Goal: Task Accomplishment & Management: Manage account settings

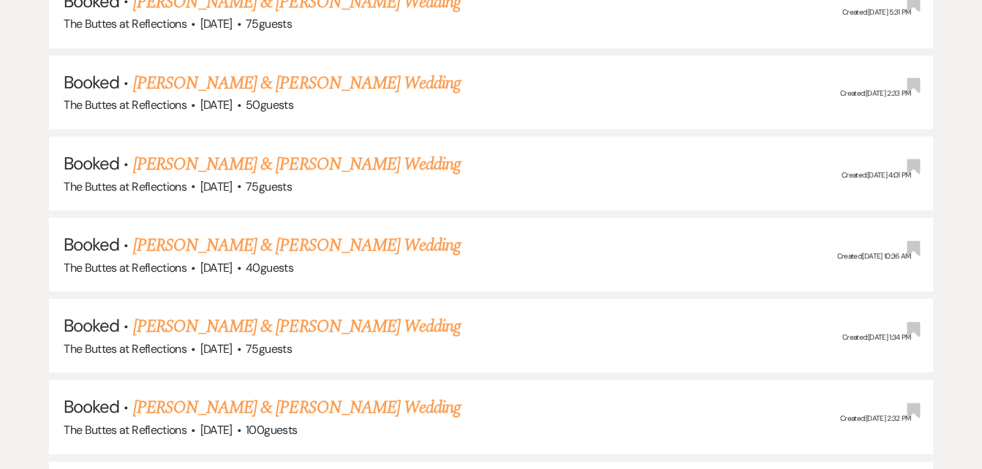
scroll to position [1297, 0]
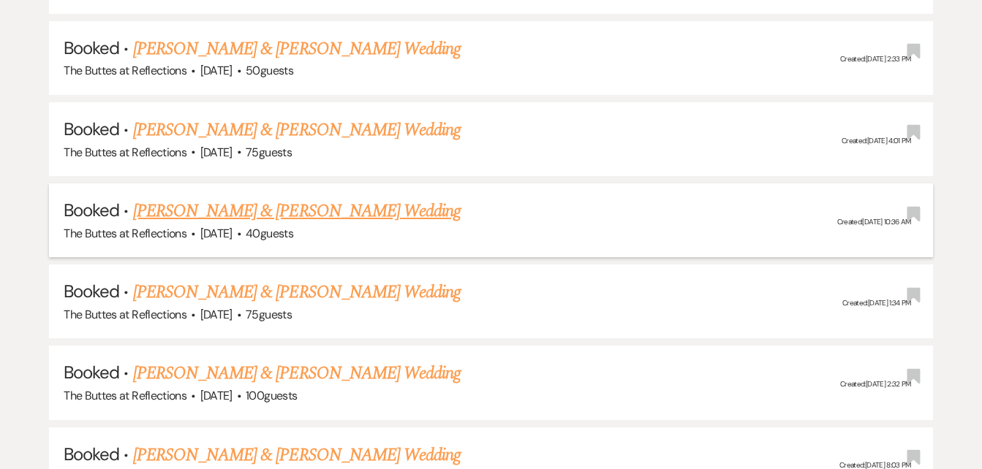
click at [231, 215] on link "[PERSON_NAME] & [PERSON_NAME] Wedding" at bounding box center [297, 211] width 328 height 26
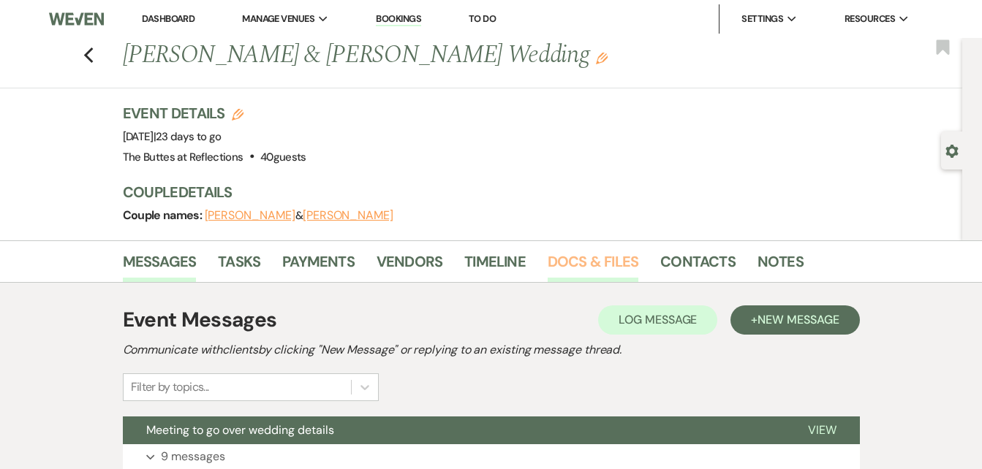
click at [582, 262] on link "Docs & Files" at bounding box center [593, 266] width 91 height 32
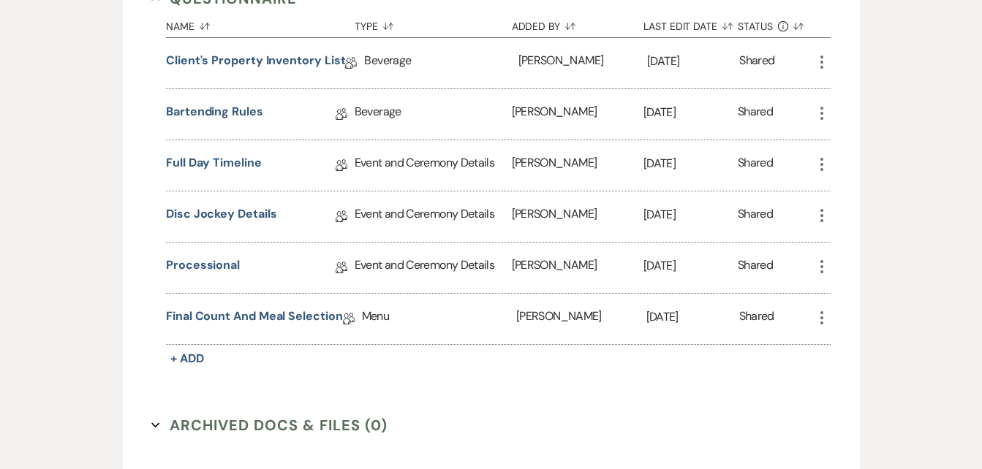
scroll to position [887, 0]
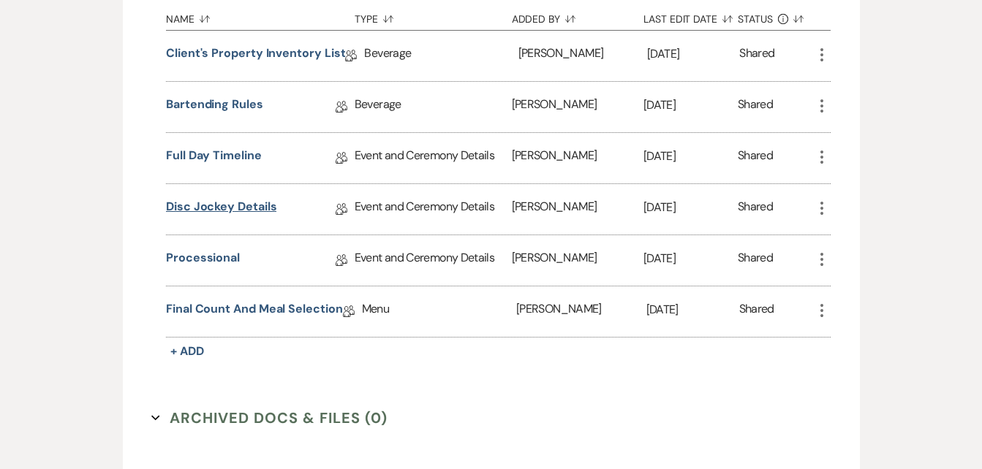
click at [220, 205] on link "Disc Jockey Details" at bounding box center [221, 209] width 110 height 23
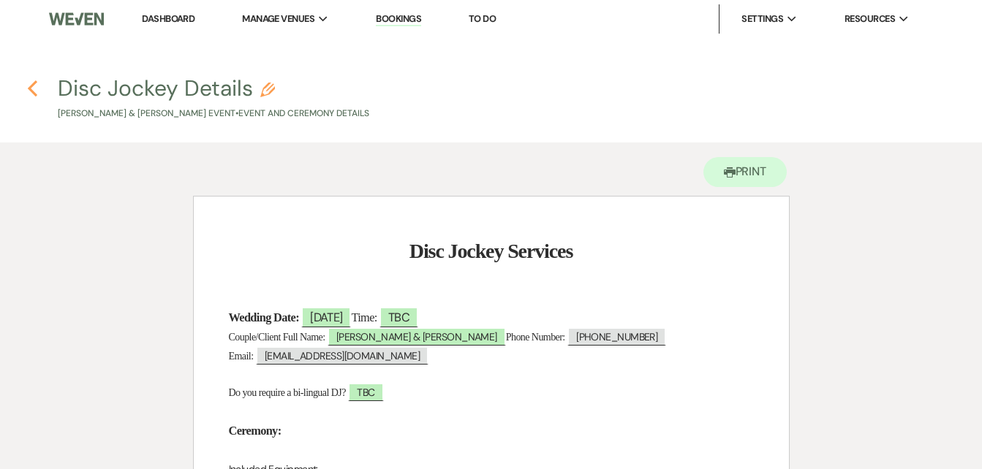
click at [32, 88] on icon "Previous" at bounding box center [32, 89] width 11 height 18
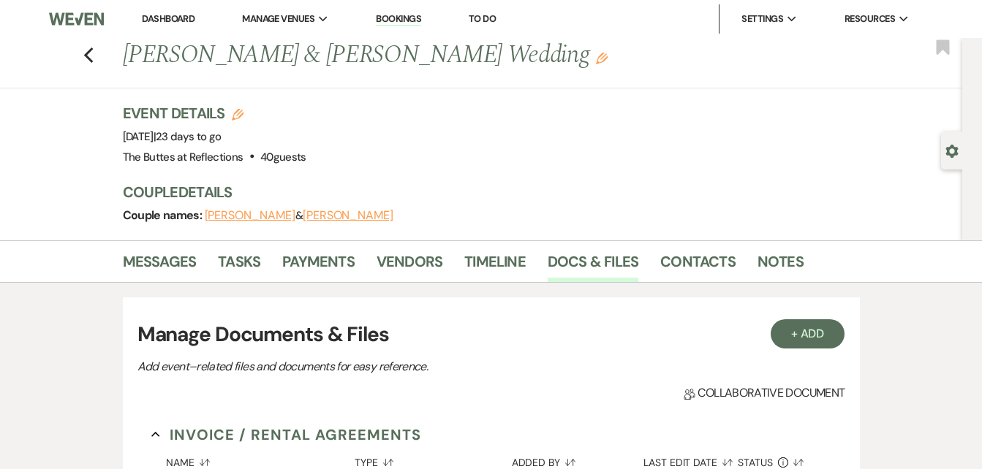
scroll to position [887, 0]
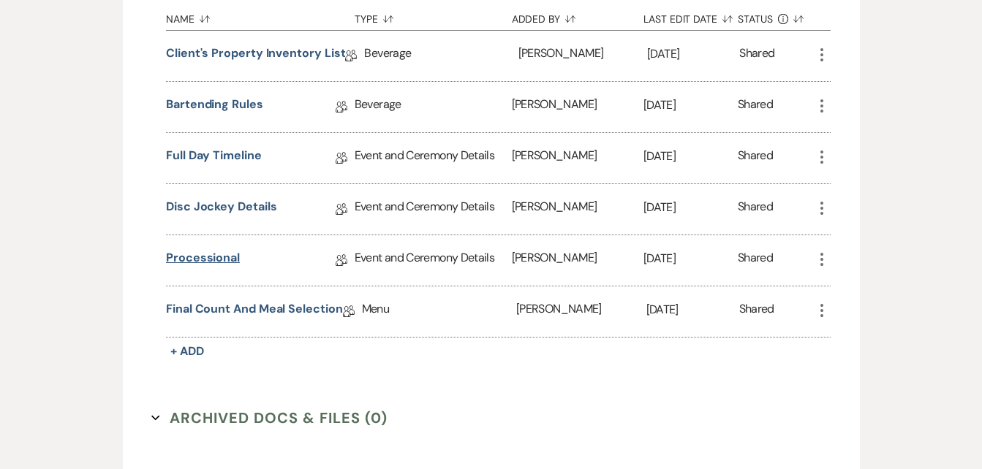
click at [197, 259] on link "Processional" at bounding box center [203, 260] width 74 height 23
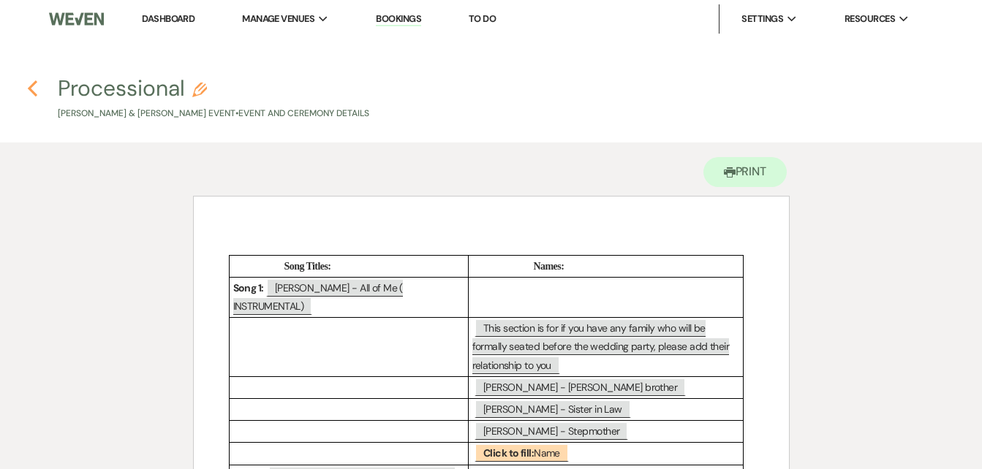
click at [34, 86] on use "button" at bounding box center [33, 88] width 10 height 16
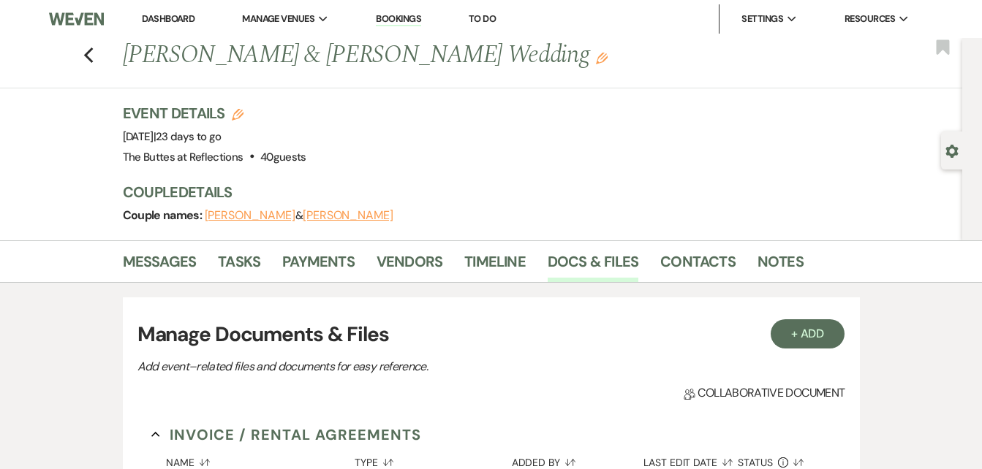
scroll to position [887, 0]
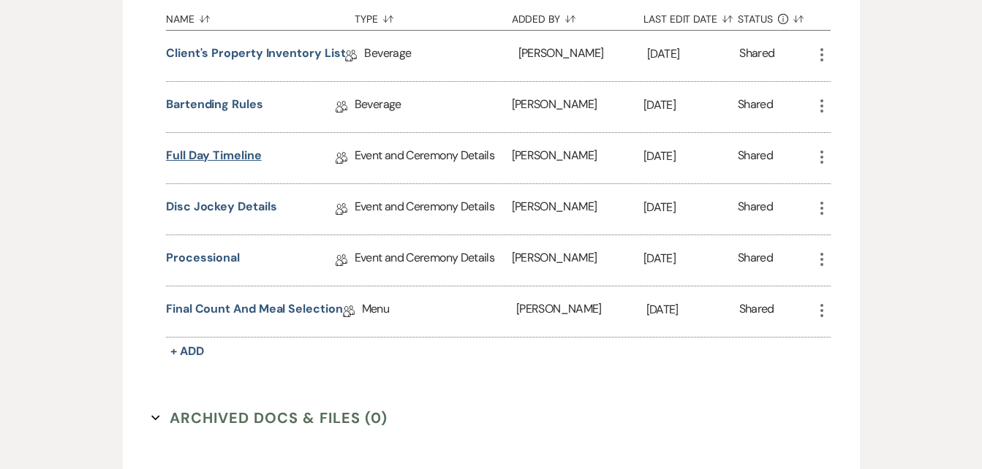
click at [195, 151] on link "Full Day Timeline" at bounding box center [214, 158] width 96 height 23
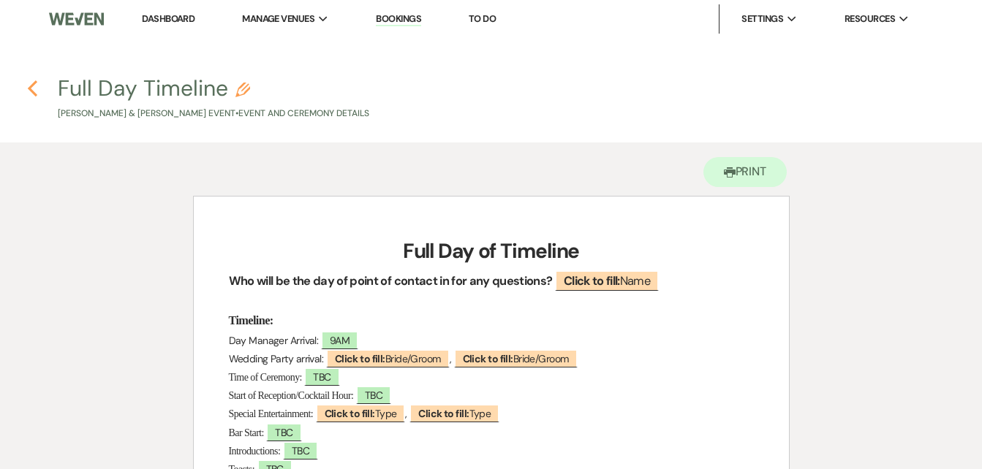
click at [34, 89] on icon "Previous" at bounding box center [32, 89] width 11 height 18
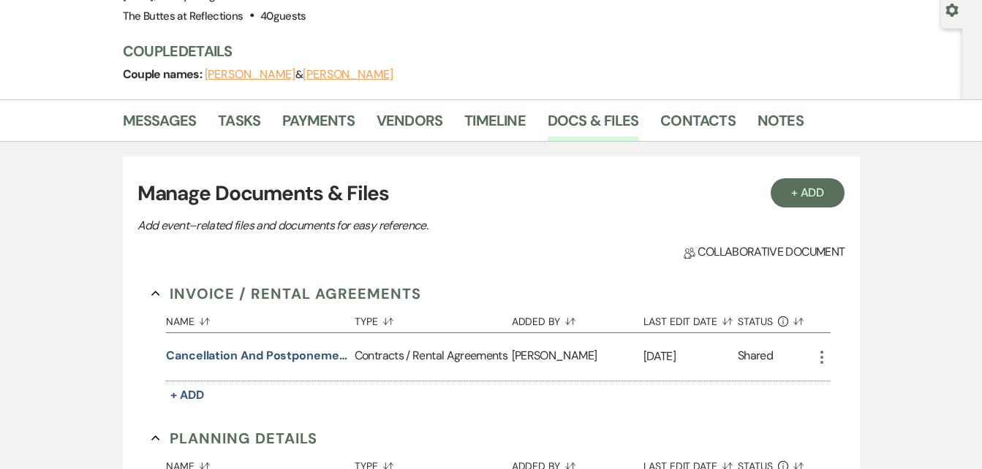
scroll to position [143, 0]
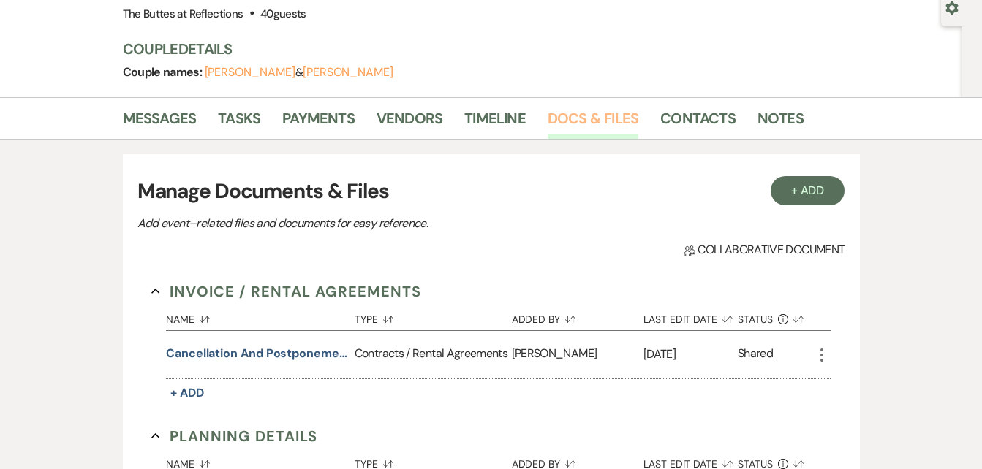
click at [590, 118] on link "Docs & Files" at bounding box center [593, 123] width 91 height 32
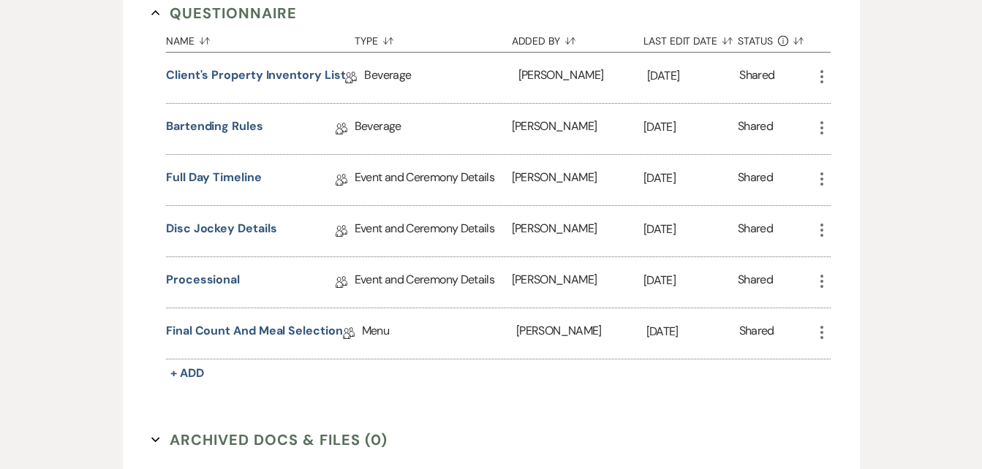
scroll to position [862, 0]
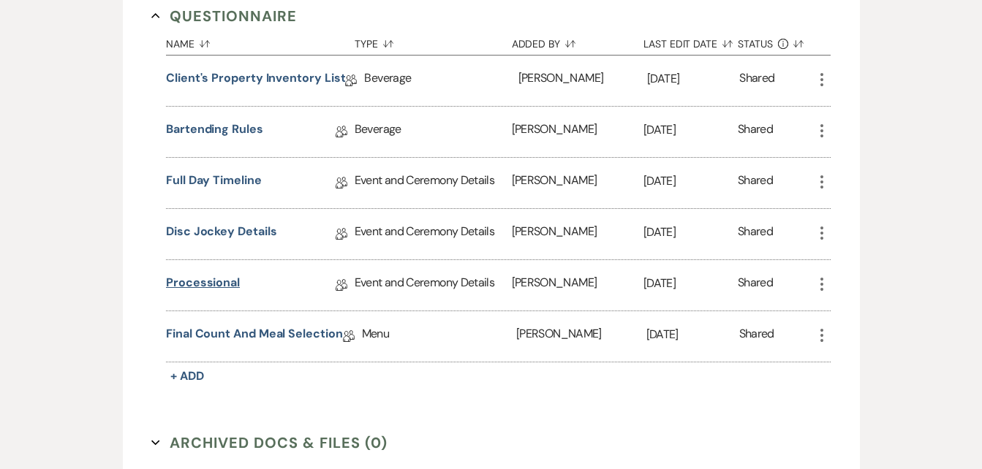
click at [192, 285] on link "Processional" at bounding box center [203, 285] width 74 height 23
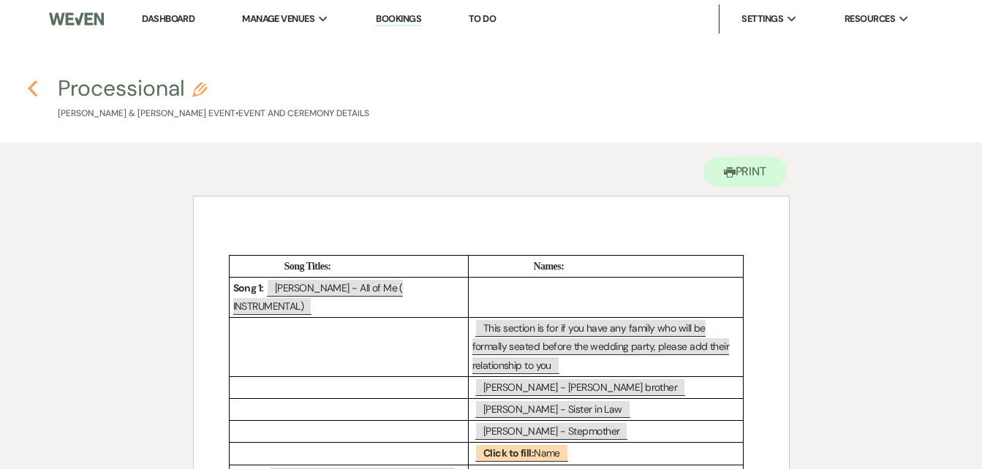
click at [32, 90] on use "button" at bounding box center [33, 88] width 10 height 16
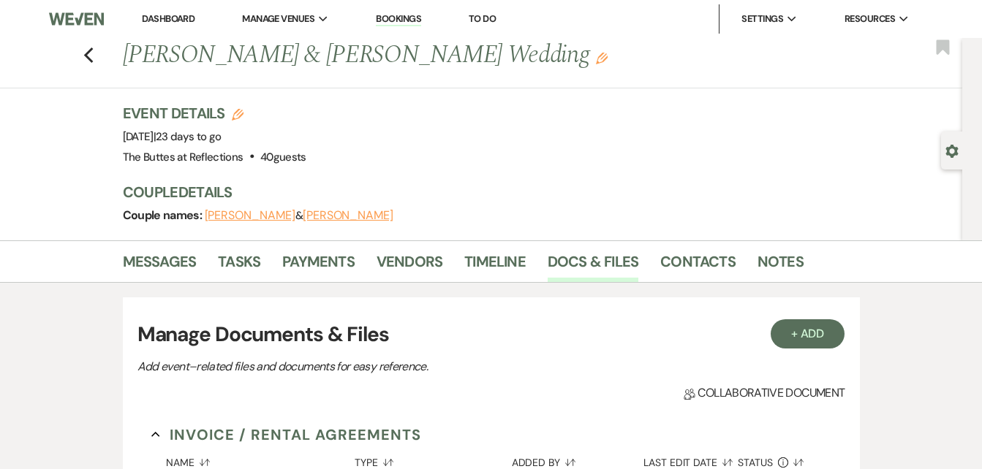
scroll to position [862, 0]
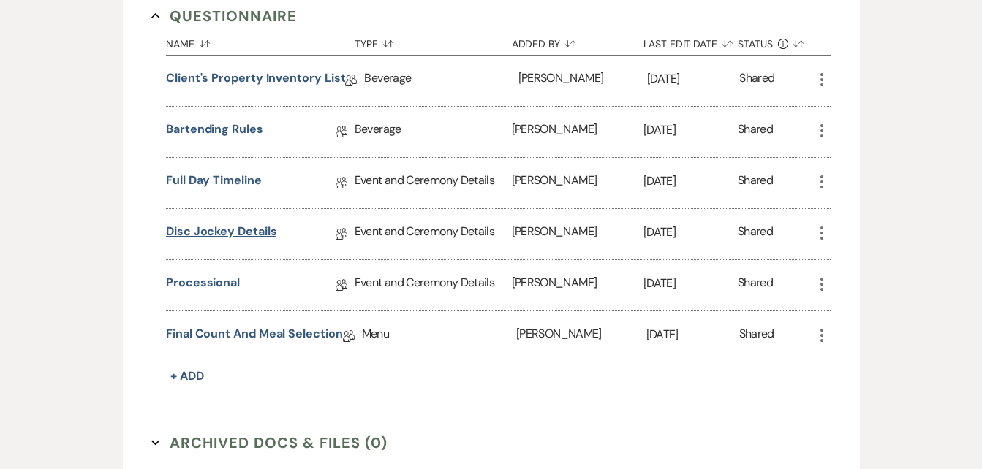
click at [200, 236] on link "Disc Jockey Details" at bounding box center [221, 234] width 110 height 23
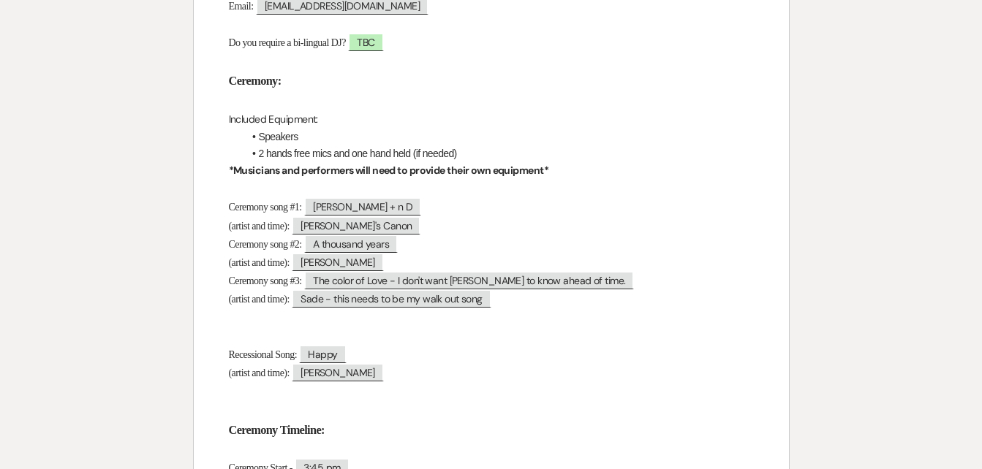
scroll to position [400, 0]
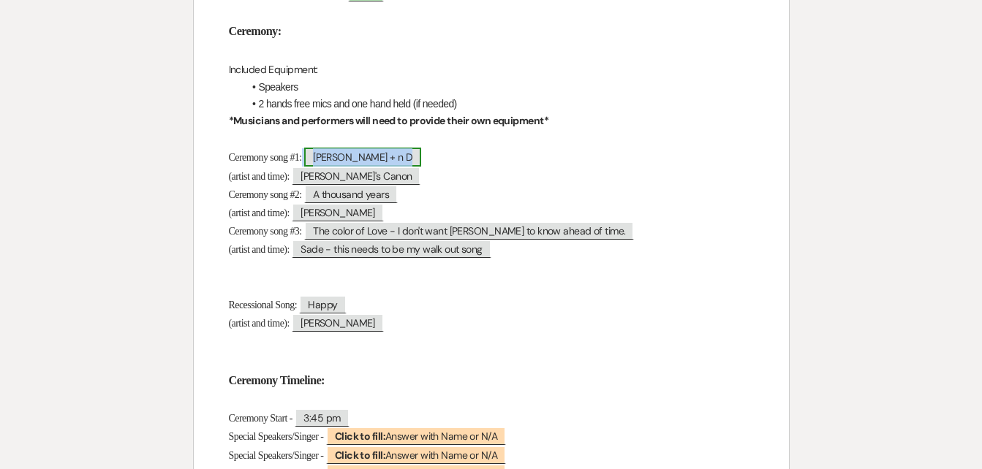
click at [386, 157] on span "[PERSON_NAME] + n D" at bounding box center [362, 157] width 117 height 19
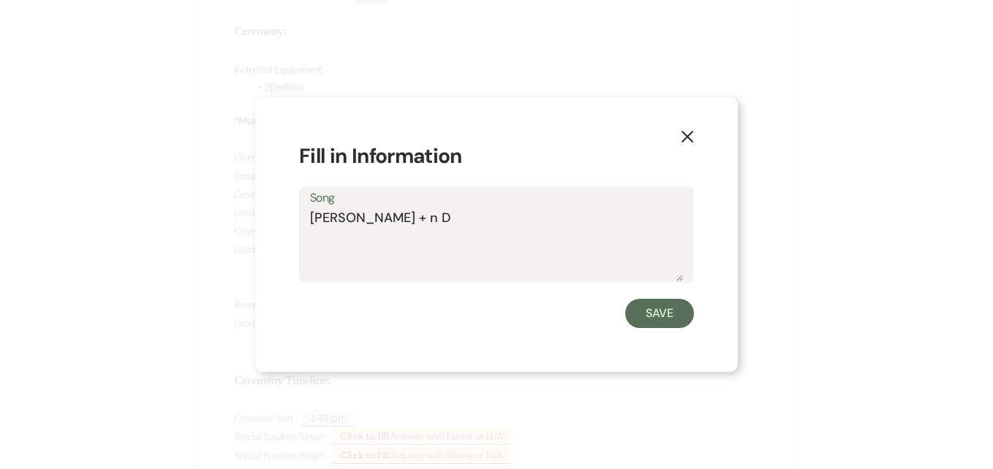
drag, startPoint x: 386, startPoint y: 157, endPoint x: 432, endPoint y: 222, distance: 79.1
click at [432, 222] on textarea "[PERSON_NAME] + n D" at bounding box center [496, 244] width 373 height 73
type textarea "C"
click at [658, 314] on button "Save" at bounding box center [659, 313] width 69 height 29
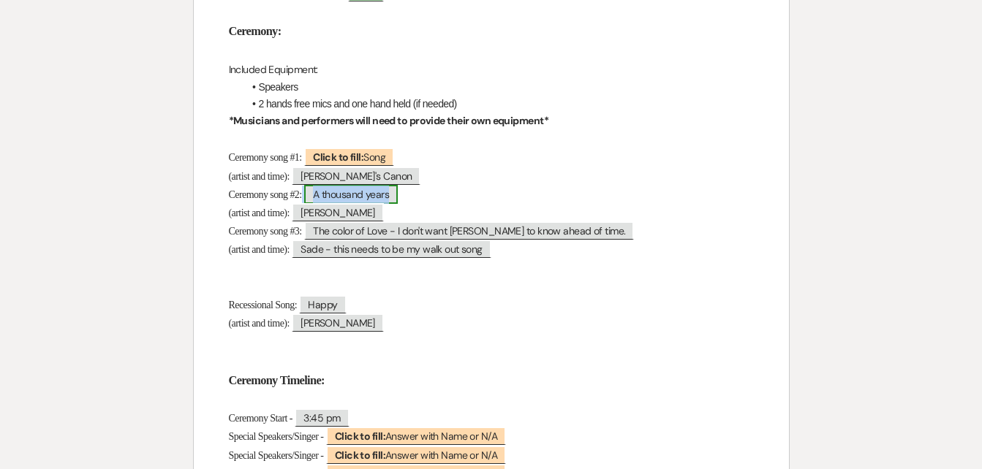
click at [398, 197] on span "A thousand years" at bounding box center [351, 194] width 94 height 19
drag, startPoint x: 400, startPoint y: 197, endPoint x: 373, endPoint y: 196, distance: 27.1
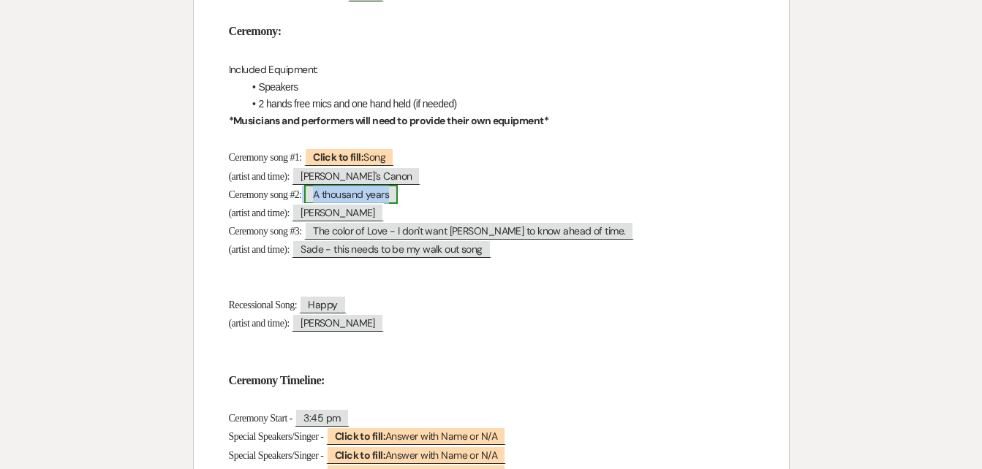
click at [373, 196] on span "A thousand years" at bounding box center [351, 194] width 94 height 19
drag, startPoint x: 373, startPoint y: 196, endPoint x: 548, endPoint y: 192, distance: 174.8
click at [548, 192] on p "Ceremony song #2: ﻿ A thousand years ﻿" at bounding box center [491, 195] width 525 height 18
click at [396, 196] on span "A thousand years" at bounding box center [351, 194] width 94 height 19
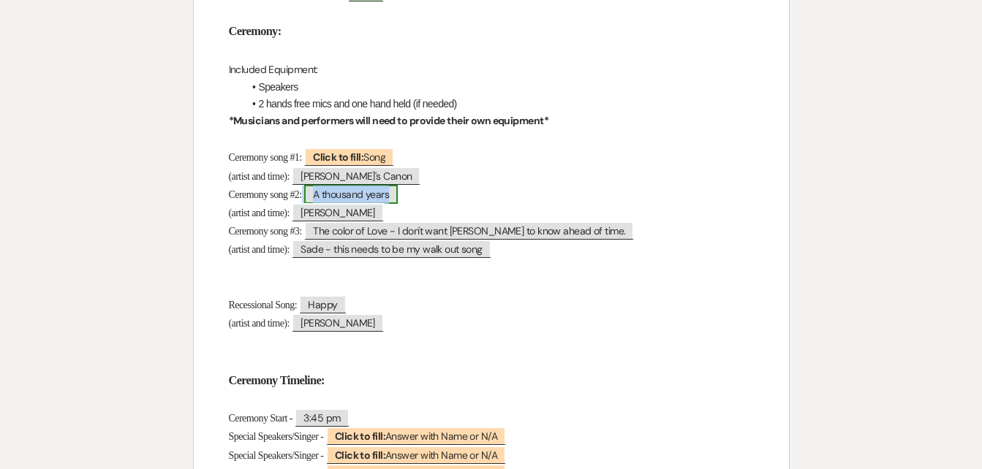
click at [396, 196] on span "A thousand years" at bounding box center [351, 194] width 94 height 19
drag, startPoint x: 396, startPoint y: 196, endPoint x: 449, endPoint y: 162, distance: 62.9
click at [449, 162] on p "Ceremony song #1: Click to fill: Song" at bounding box center [491, 157] width 525 height 18
click at [395, 173] on span "[PERSON_NAME]'s Canon" at bounding box center [356, 176] width 129 height 19
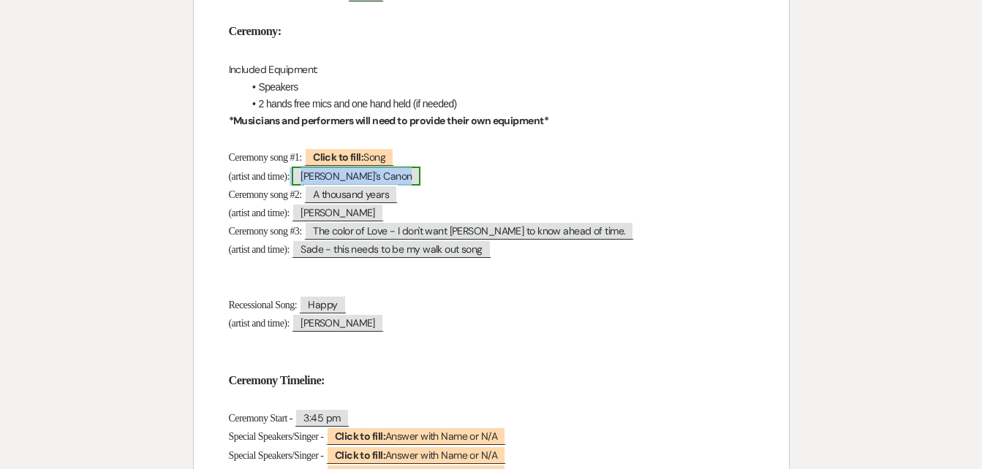
click at [395, 173] on span "[PERSON_NAME]'s Canon" at bounding box center [356, 176] width 129 height 19
click at [384, 176] on span "[PERSON_NAME]'s Canon" at bounding box center [356, 176] width 129 height 19
drag, startPoint x: 384, startPoint y: 176, endPoint x: 456, endPoint y: 176, distance: 71.7
click at [456, 176] on p "(artist and time): ﻿ [PERSON_NAME]'s Canon ﻿" at bounding box center [491, 176] width 525 height 18
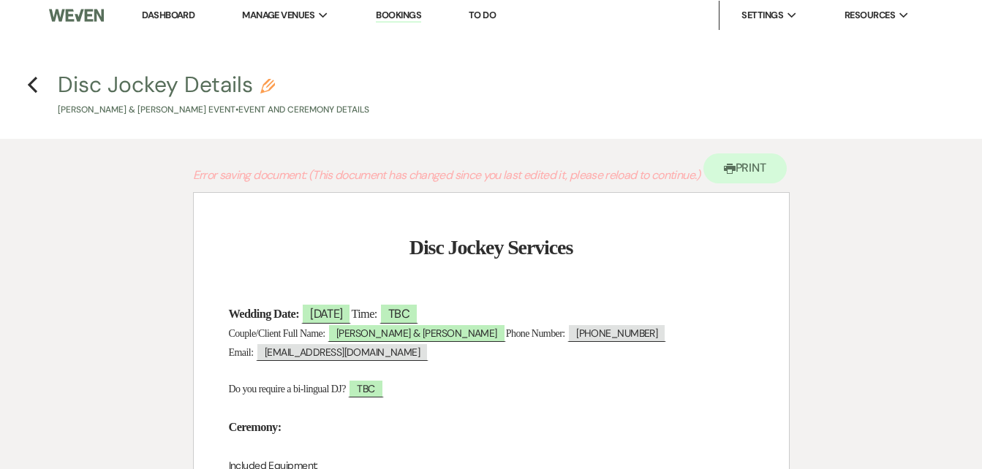
scroll to position [0, 0]
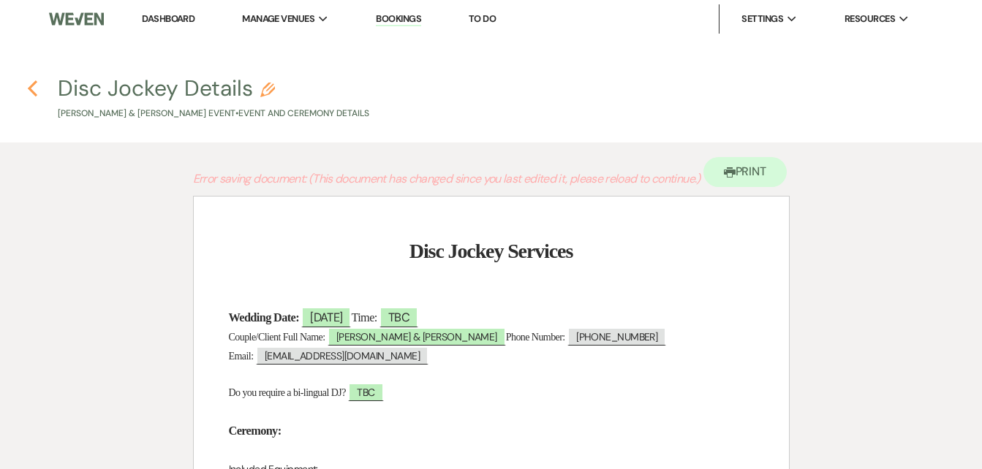
click at [34, 86] on icon "Previous" at bounding box center [32, 89] width 11 height 18
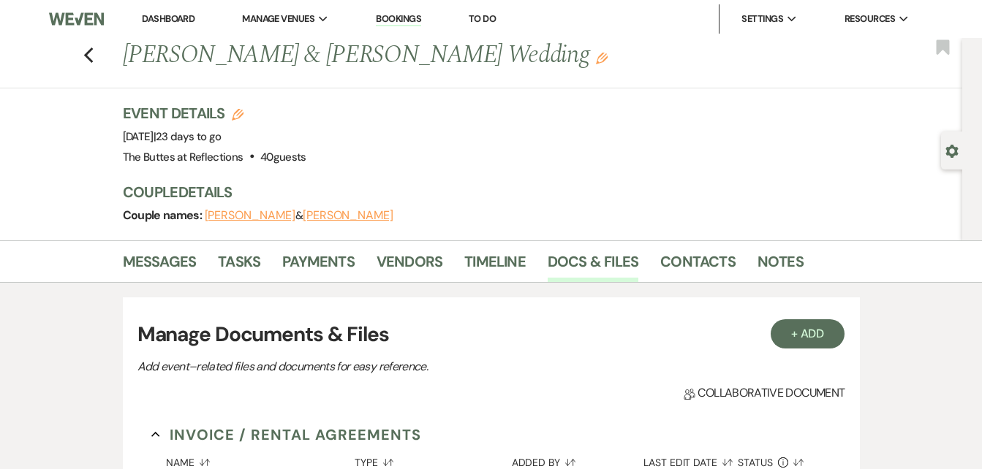
scroll to position [862, 0]
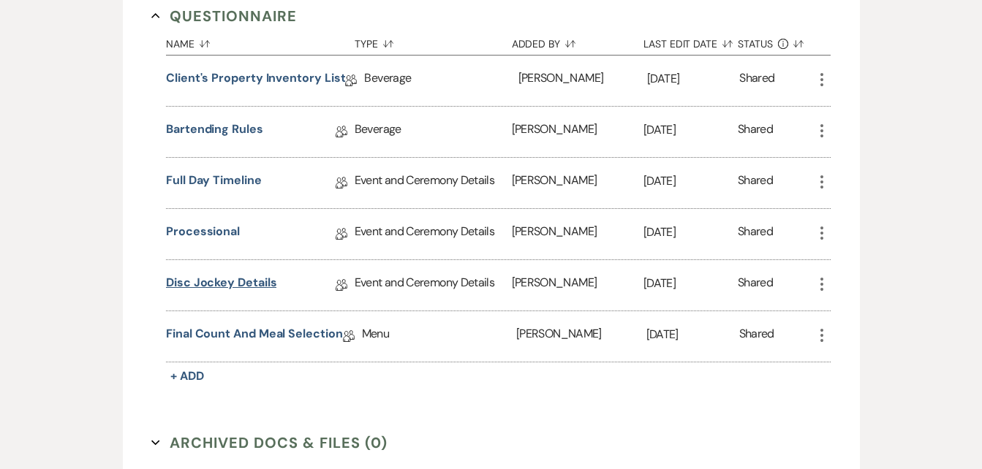
click at [203, 282] on link "Disc Jockey Details" at bounding box center [221, 285] width 110 height 23
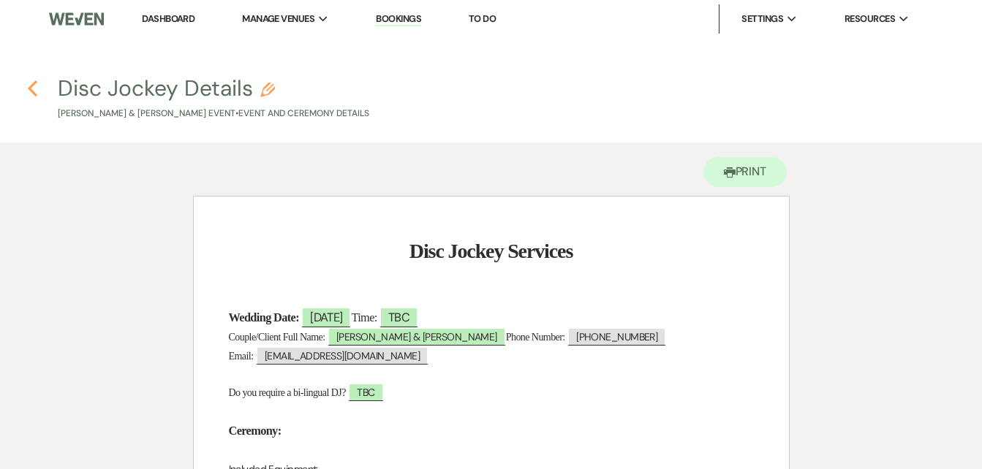
click at [31, 89] on icon "Previous" at bounding box center [32, 89] width 11 height 18
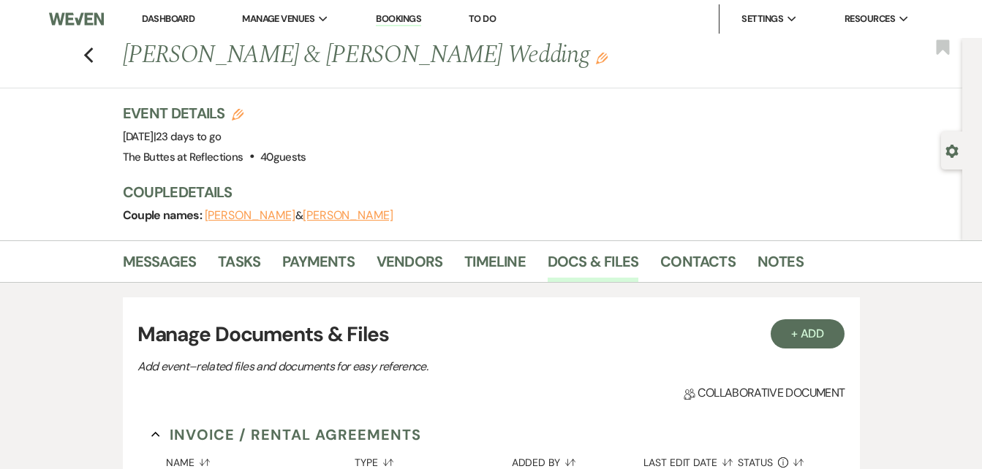
scroll to position [862, 0]
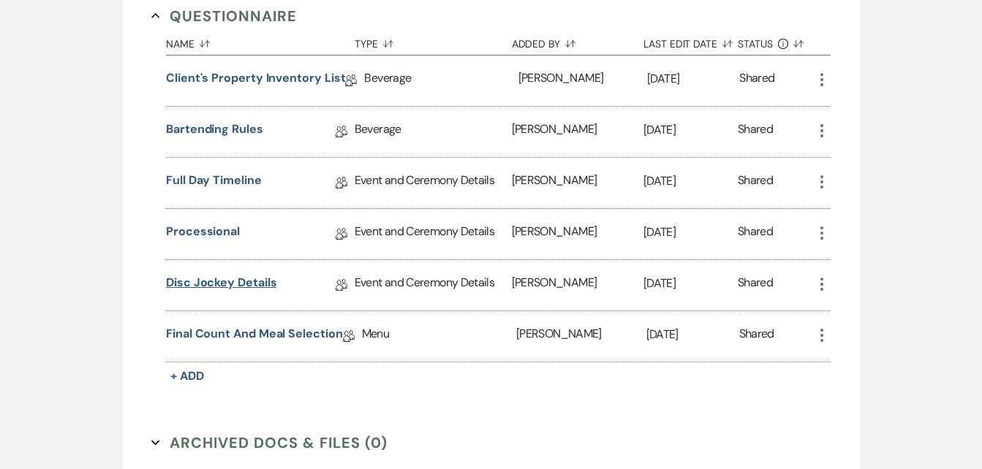
click at [225, 280] on link "Disc Jockey Details" at bounding box center [221, 285] width 110 height 23
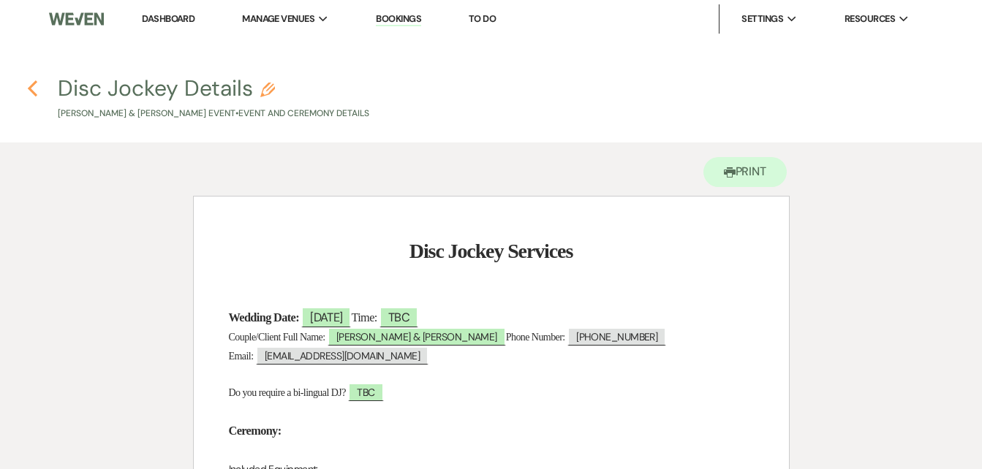
click at [29, 89] on use "button" at bounding box center [33, 88] width 10 height 16
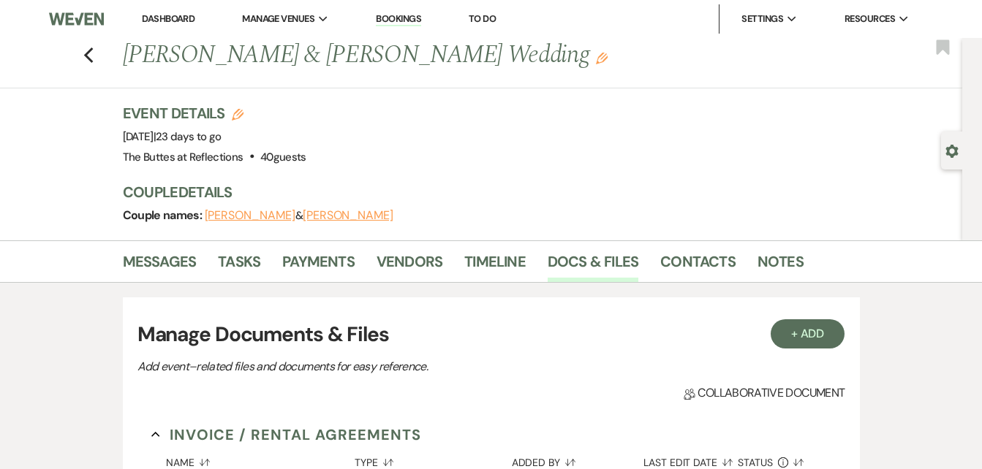
scroll to position [862, 0]
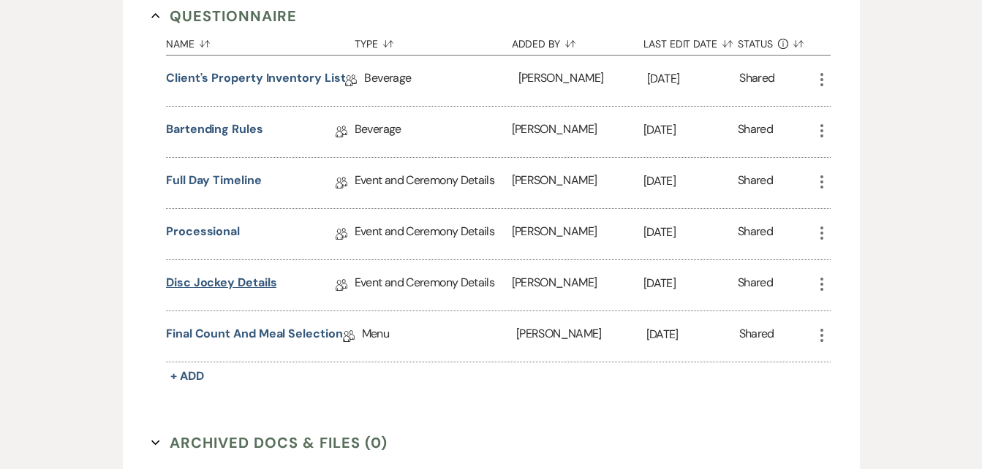
click at [205, 284] on link "Disc Jockey Details" at bounding box center [221, 285] width 110 height 23
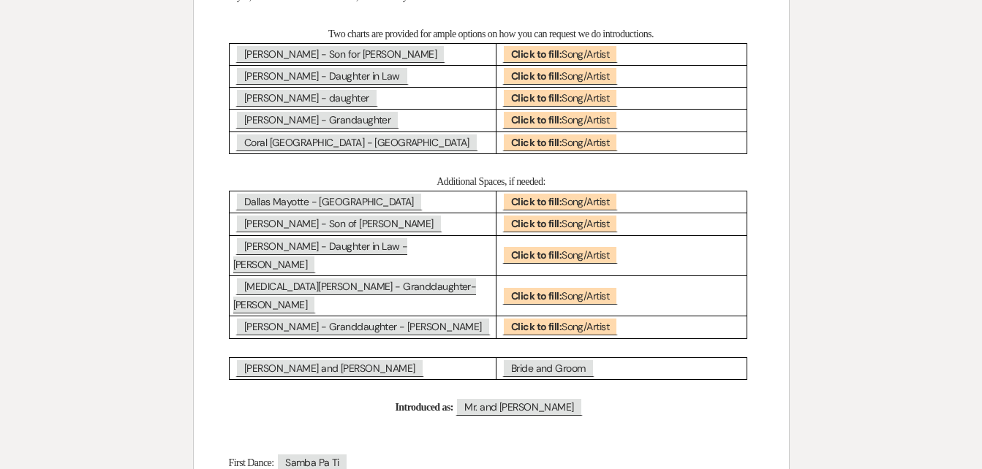
scroll to position [1412, 0]
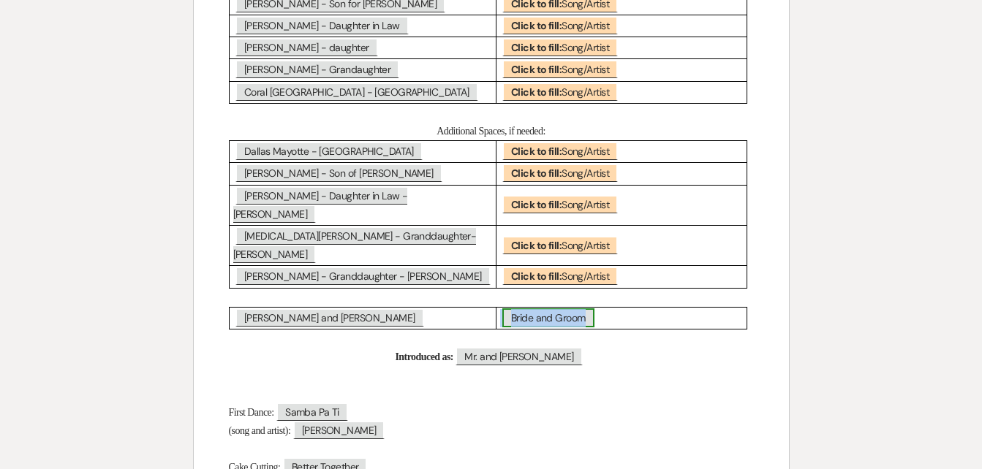
click at [593, 309] on span "Bride and Groom" at bounding box center [548, 318] width 92 height 19
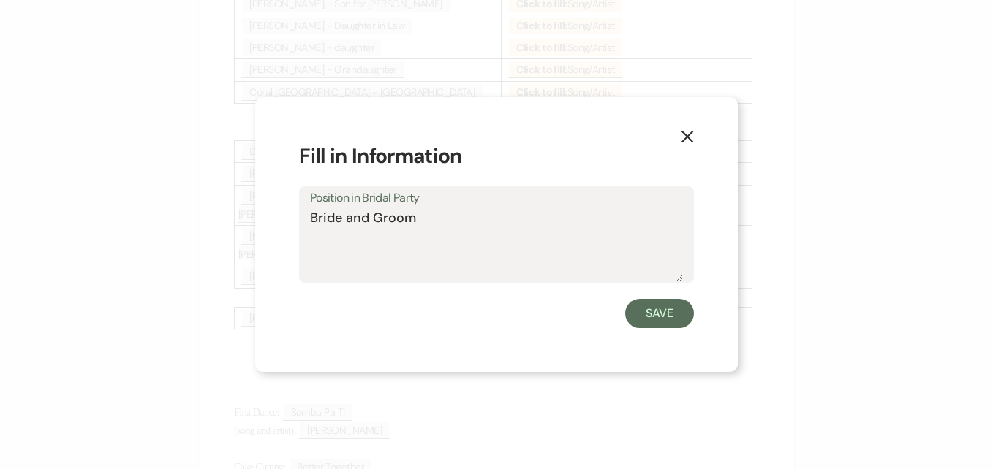
click at [593, 282] on textarea "Bride and Groom" at bounding box center [496, 244] width 373 height 73
type textarea "B"
type textarea "Lets Stay Together"
click at [671, 309] on button "Save" at bounding box center [659, 313] width 69 height 29
